Goal: Information Seeking & Learning: Learn about a topic

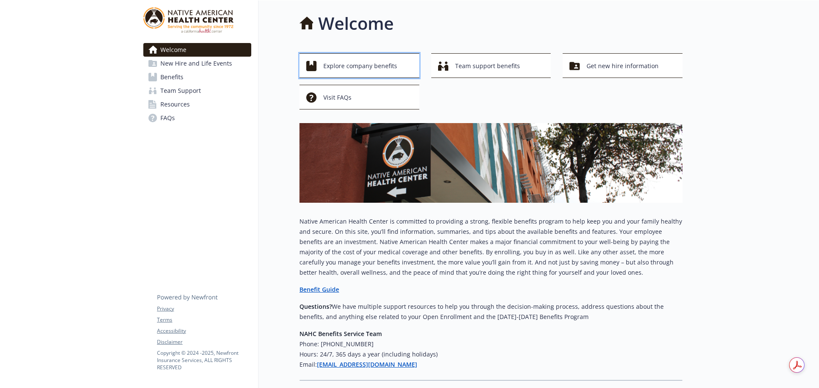
click at [346, 69] on span "Explore company benefits" at bounding box center [360, 66] width 74 height 16
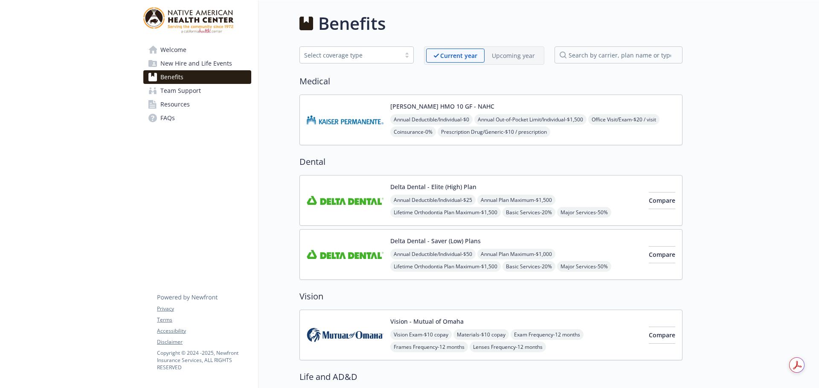
click at [204, 59] on span "New Hire and Life Events" at bounding box center [196, 64] width 72 height 14
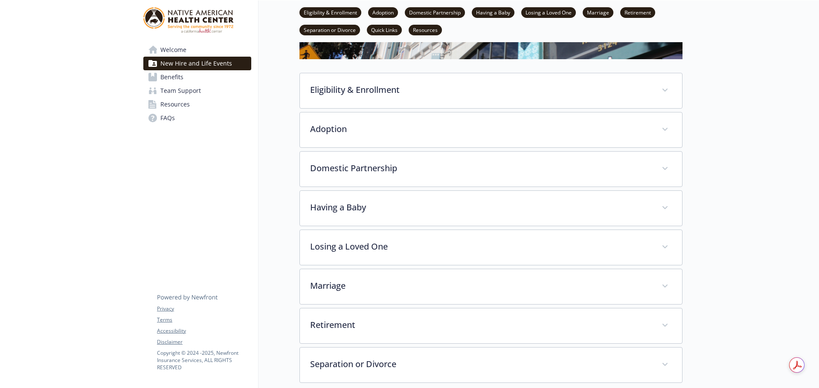
scroll to position [128, 0]
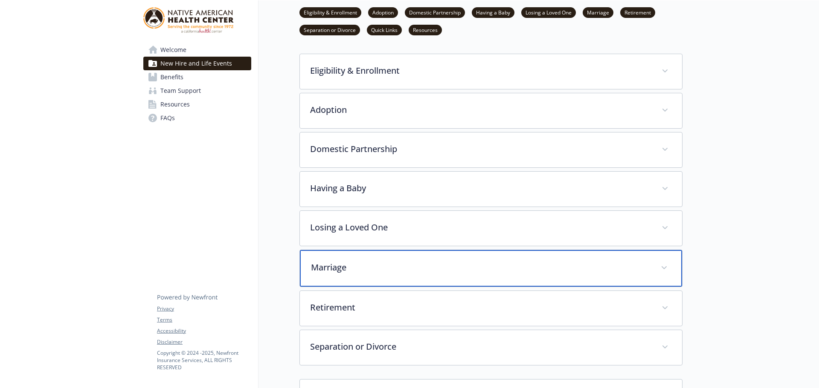
click at [332, 266] on p "Marriage" at bounding box center [480, 267] width 339 height 13
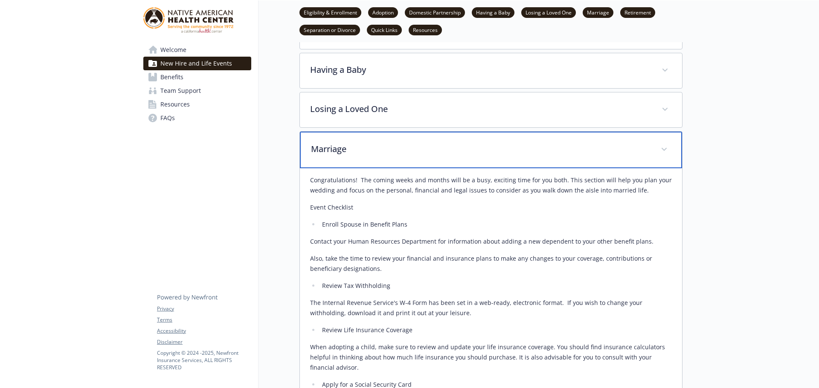
scroll to position [213, 0]
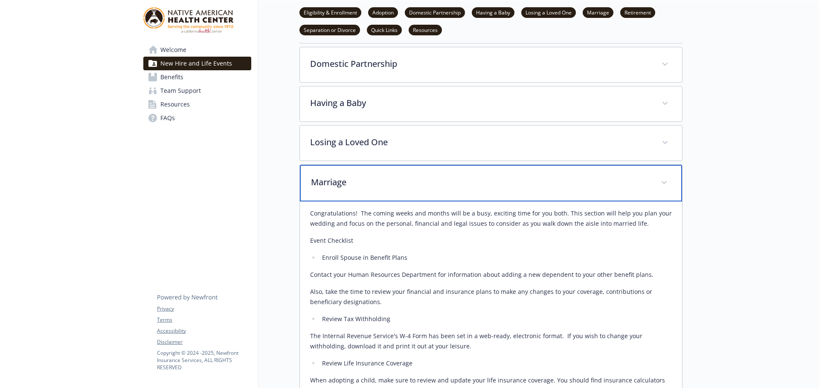
click at [659, 180] on span at bounding box center [664, 183] width 14 height 14
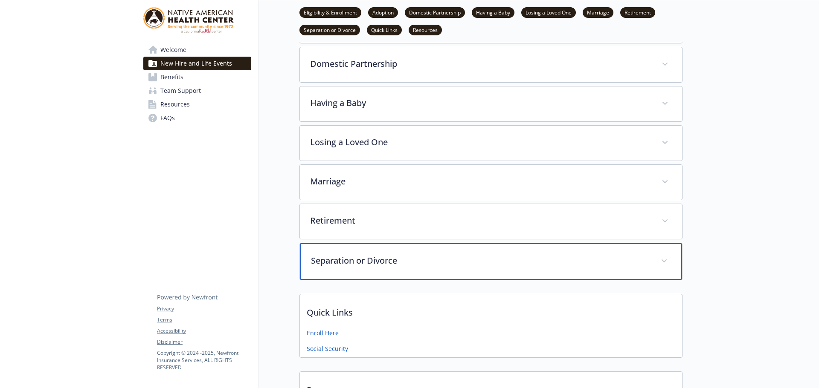
click at [391, 264] on p "Separation or Divorce" at bounding box center [480, 261] width 339 height 13
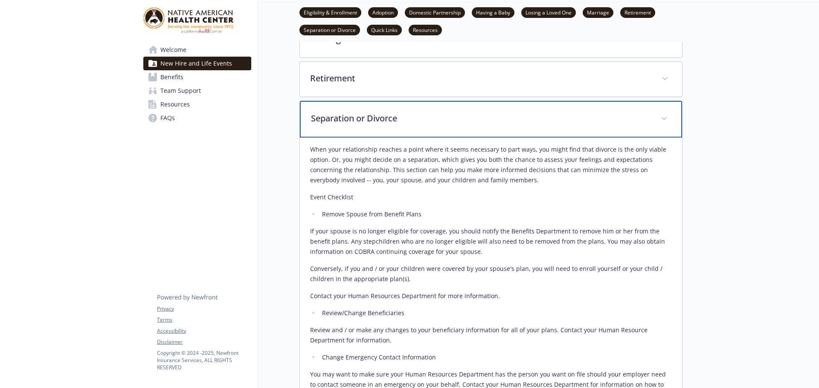
scroll to position [341, 0]
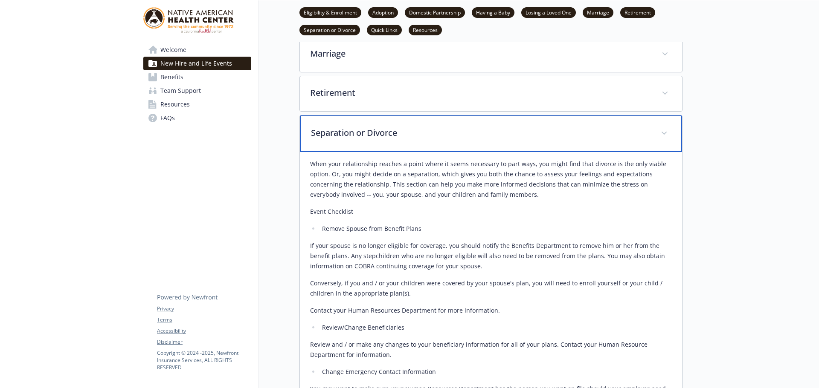
click at [664, 127] on span at bounding box center [664, 134] width 14 height 14
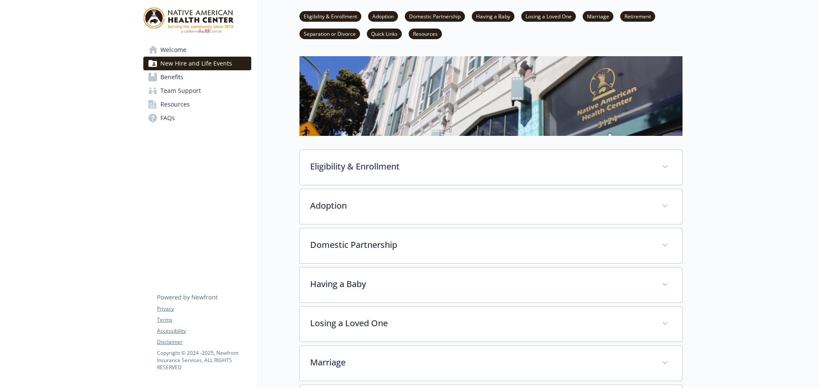
scroll to position [0, 0]
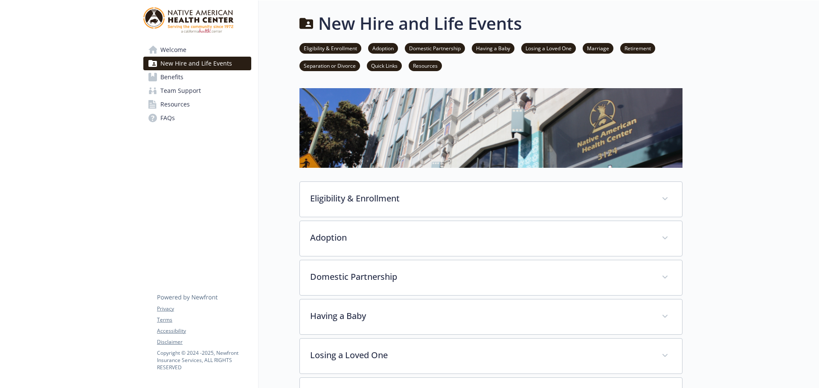
click at [171, 92] on span "Team Support" at bounding box center [180, 91] width 41 height 14
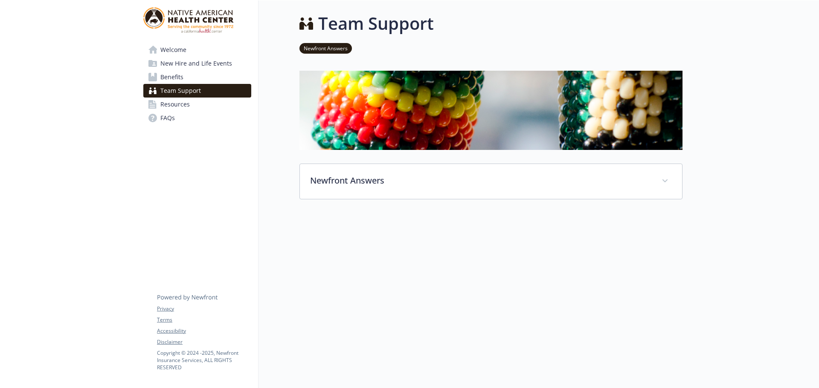
click at [171, 102] on span "Resources" at bounding box center [174, 105] width 29 height 14
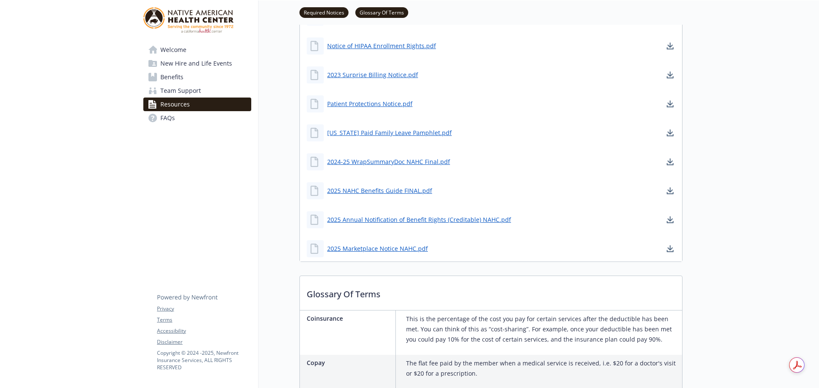
scroll to position [384, 0]
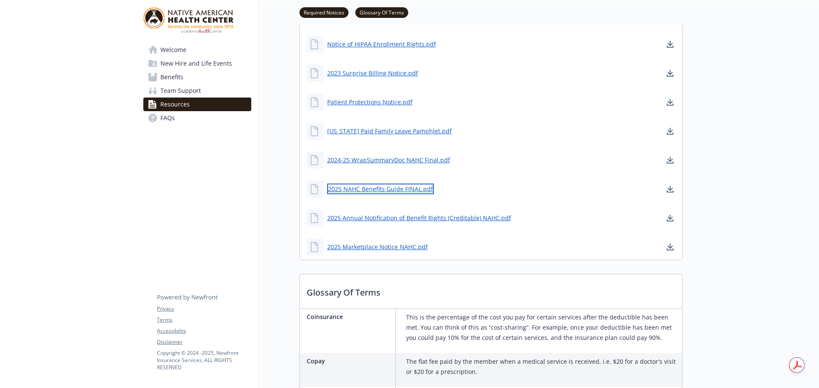
click at [353, 189] on link "2025 NAHC Benefits Guide FINAL.pdf" at bounding box center [380, 189] width 107 height 11
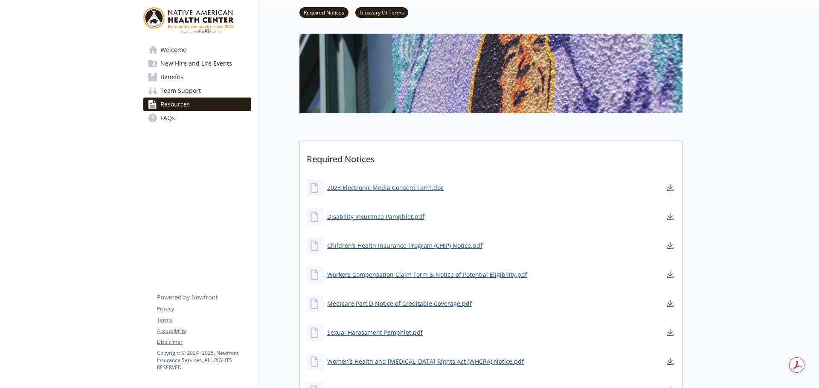
scroll to position [0, 0]
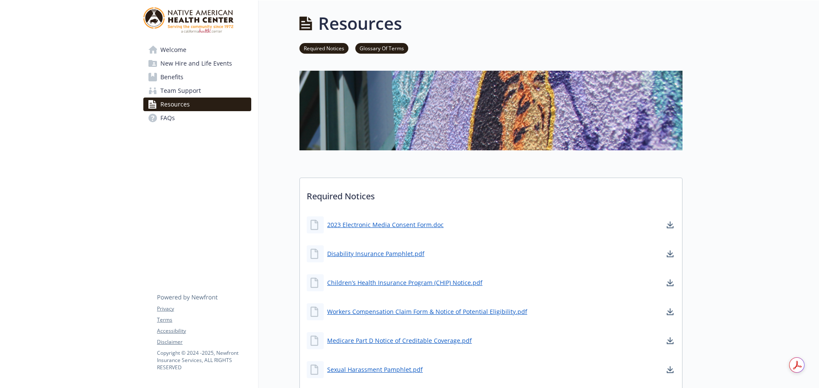
click at [165, 47] on span "Welcome" at bounding box center [173, 50] width 26 height 14
